Goal: Task Accomplishment & Management: Manage account settings

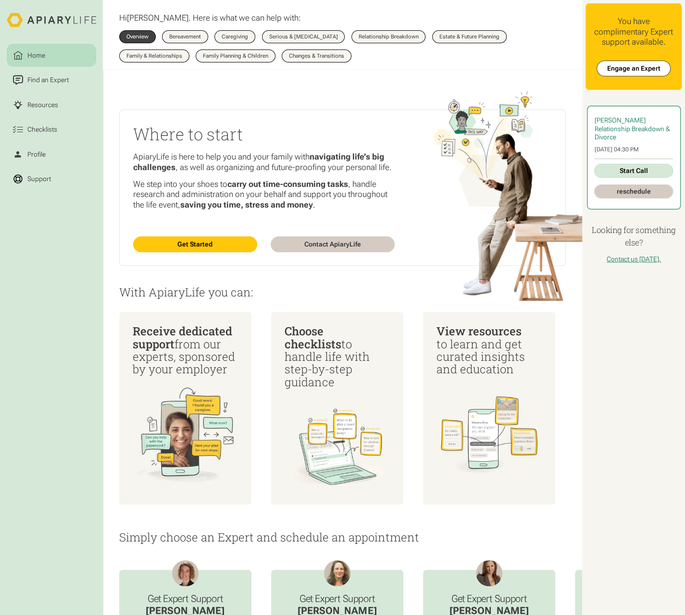
click at [619, 193] on link "reschedule" at bounding box center [633, 192] width 79 height 14
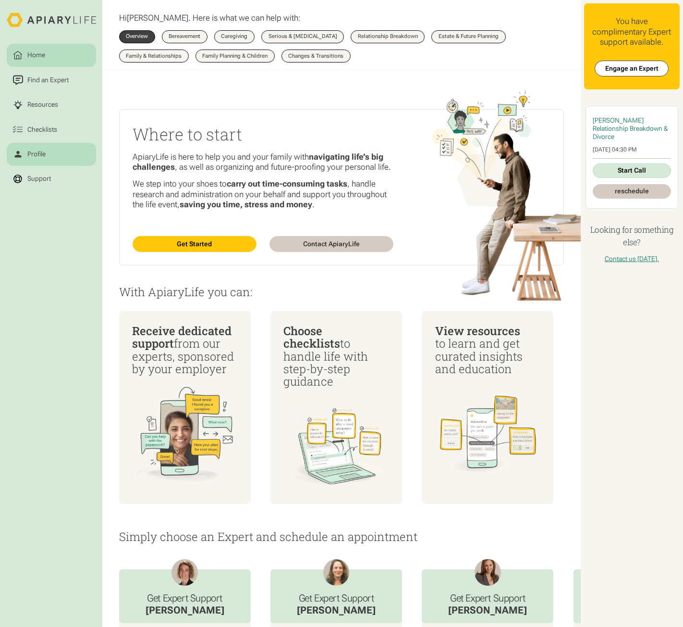
click at [29, 162] on link "Profile" at bounding box center [51, 154] width 89 height 23
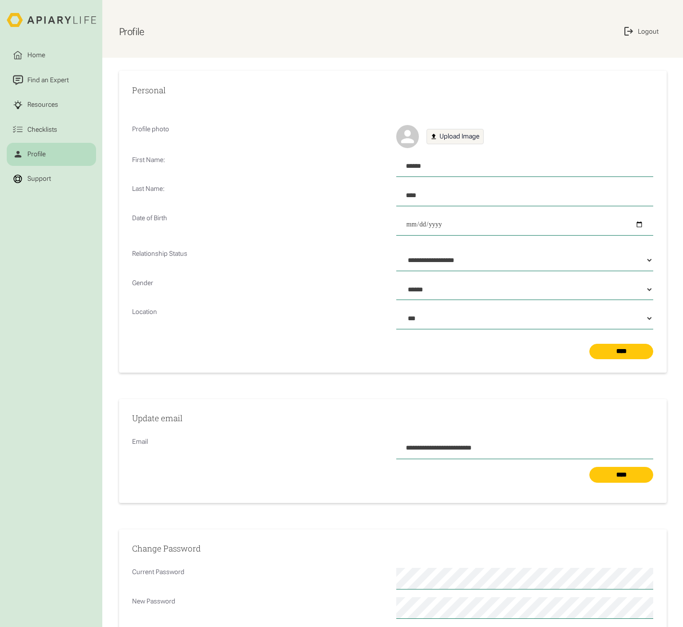
select select "***"
select select "Profile Form"
click at [32, 53] on div "Home" at bounding box center [35, 55] width 21 height 10
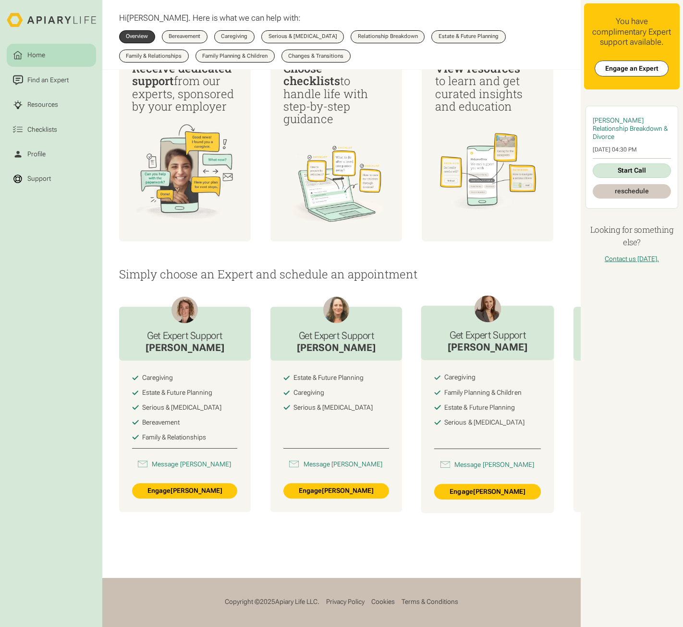
scroll to position [282, 0]
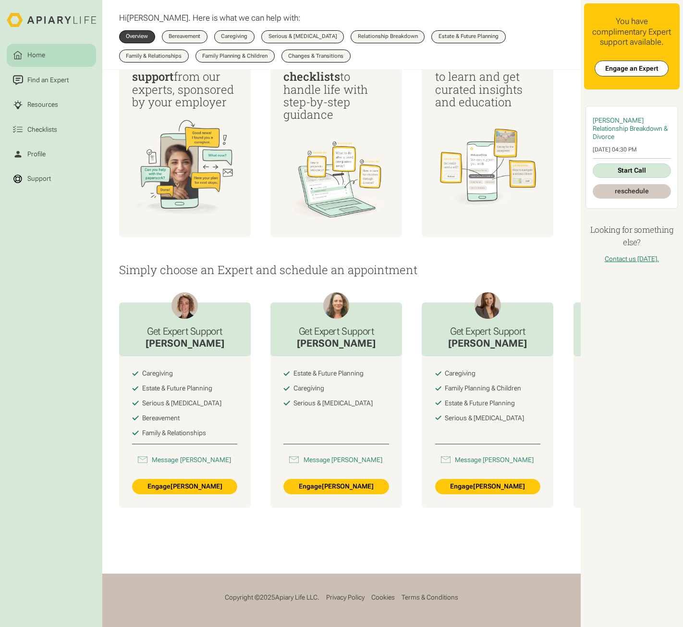
click at [471, 265] on p "Simply choose an Expert and schedule an appointment" at bounding box center [341, 269] width 445 height 12
